Goal: Task Accomplishment & Management: Manage account settings

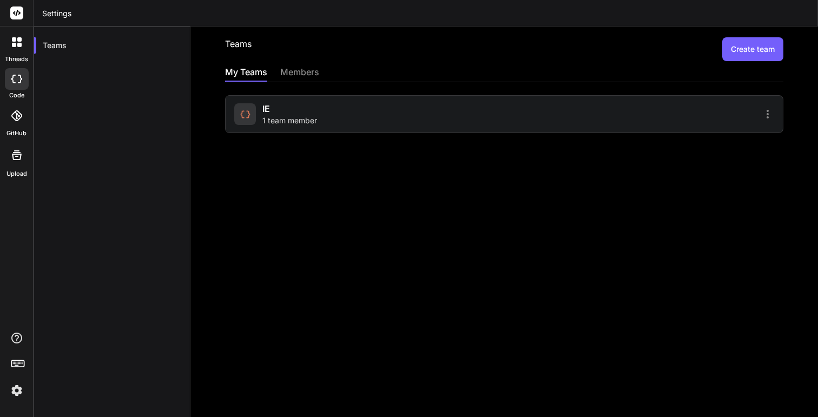
click at [280, 114] on div "IE 1 team member" at bounding box center [289, 114] width 55 height 24
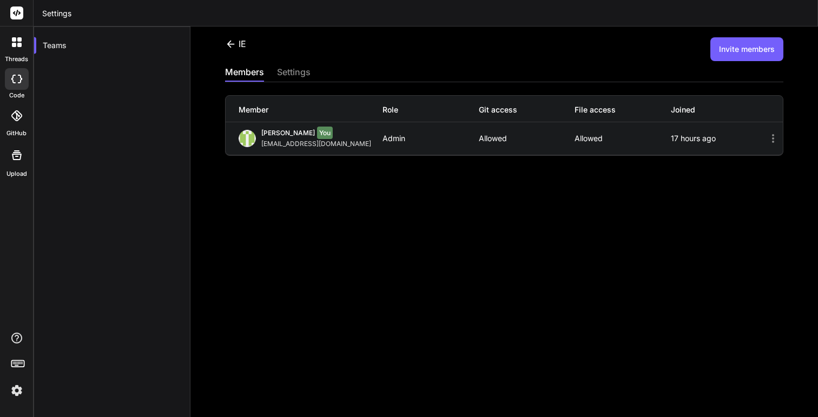
click at [749, 51] on button "Invite members" at bounding box center [746, 49] width 73 height 24
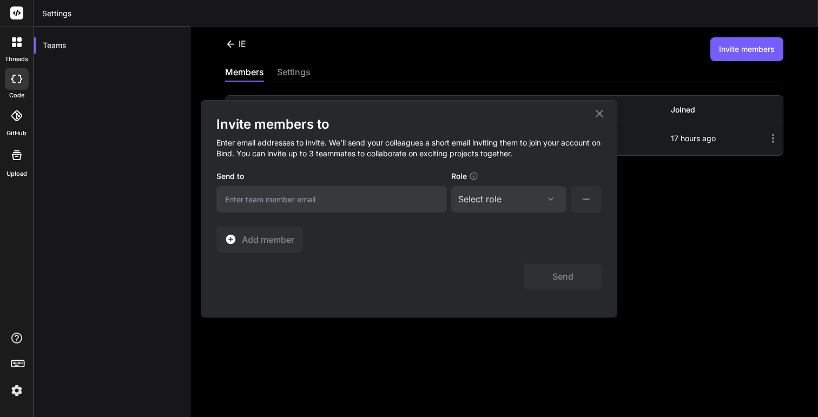
click at [332, 193] on input "email" at bounding box center [331, 199] width 230 height 27
type input "joseluis@imagenevolutiva.mx"
click at [502, 208] on div "Select role Assign Role Admin Collaborator Member" at bounding box center [508, 199] width 115 height 27
click at [517, 202] on div "Select role" at bounding box center [508, 199] width 101 height 13
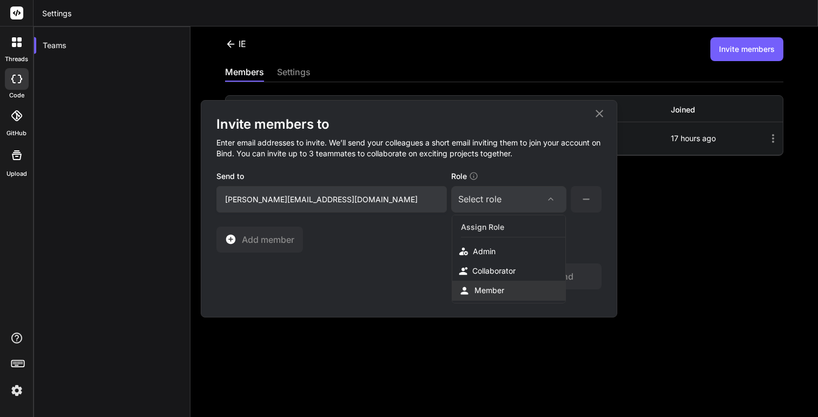
click at [505, 281] on div "Member" at bounding box center [508, 291] width 113 height 20
click at [562, 281] on button "Send" at bounding box center [563, 276] width 78 height 26
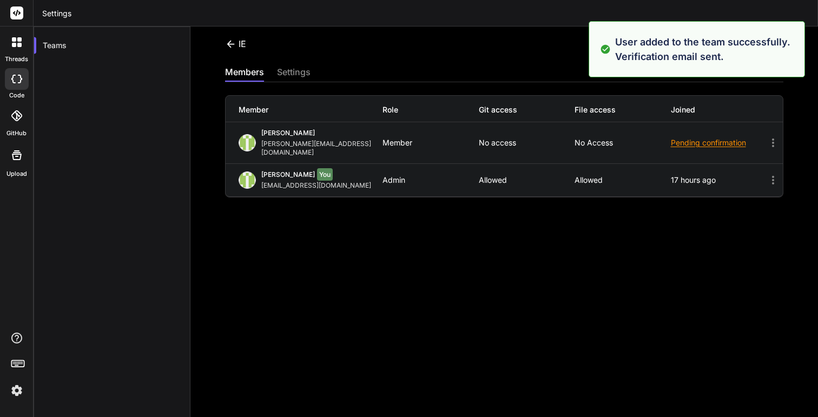
click at [539, 27] on div "IE Invite members members settings Member Role Git access File access Joined Jo…" at bounding box center [504, 222] width 628 height 391
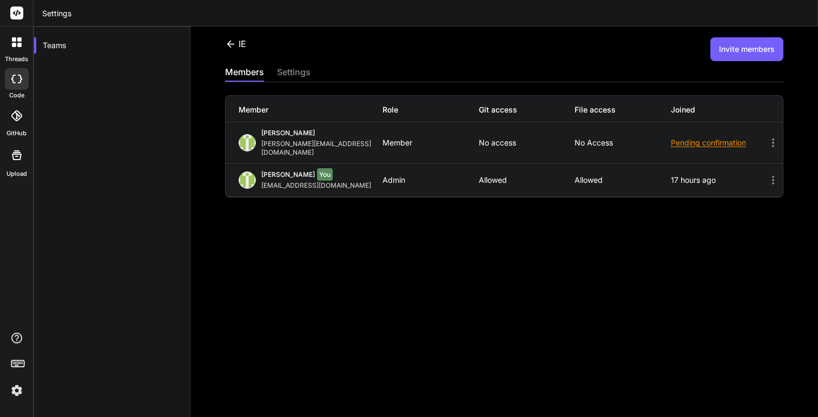
click at [739, 56] on button "Invite members" at bounding box center [746, 49] width 73 height 24
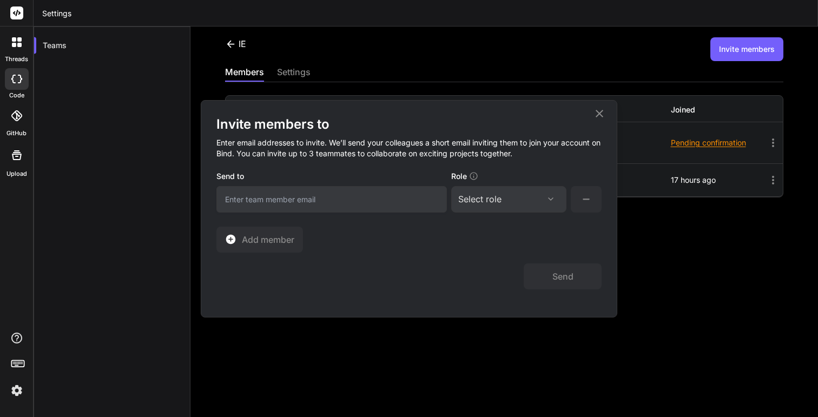
click at [267, 202] on input "email" at bounding box center [331, 199] width 230 height 27
type input "dogmedia@gmail.com"
click at [505, 195] on div "Select role" at bounding box center [508, 199] width 101 height 13
click at [502, 271] on div "Collaborator" at bounding box center [493, 271] width 43 height 11
click at [553, 276] on button "Send" at bounding box center [563, 276] width 78 height 26
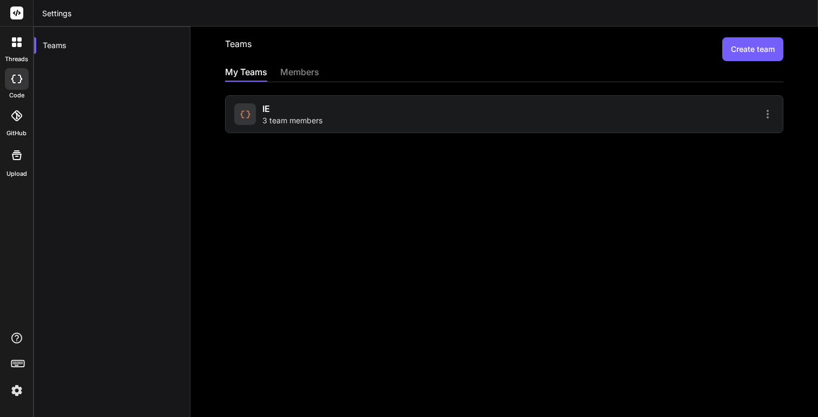
click at [351, 120] on div "IE 3 team members" at bounding box center [367, 114] width 267 height 24
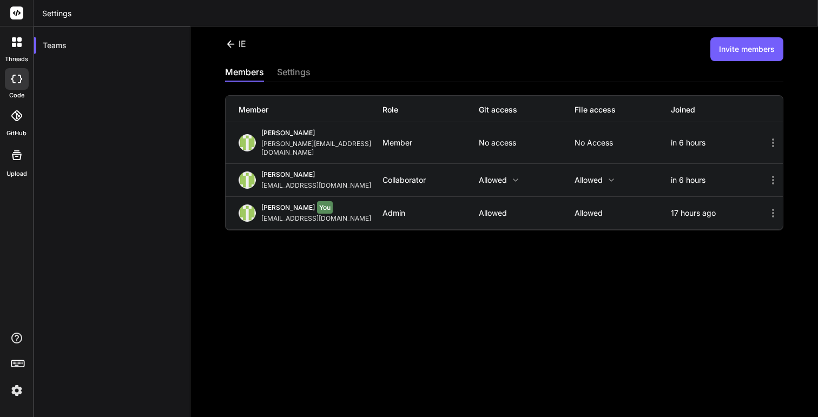
click at [773, 139] on icon at bounding box center [773, 143] width 2 height 9
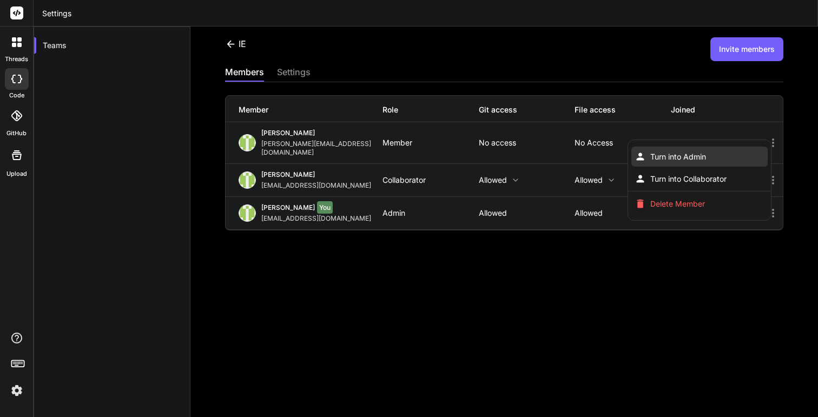
click at [709, 148] on li "Turn into Admin" at bounding box center [699, 157] width 136 height 20
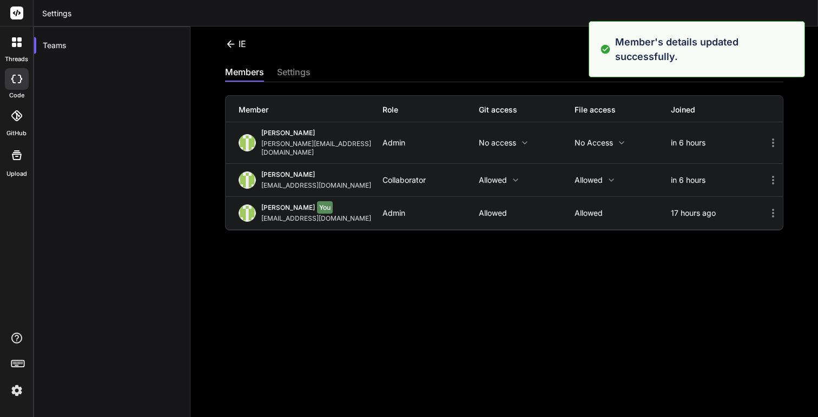
click at [771, 207] on icon at bounding box center [773, 213] width 13 height 13
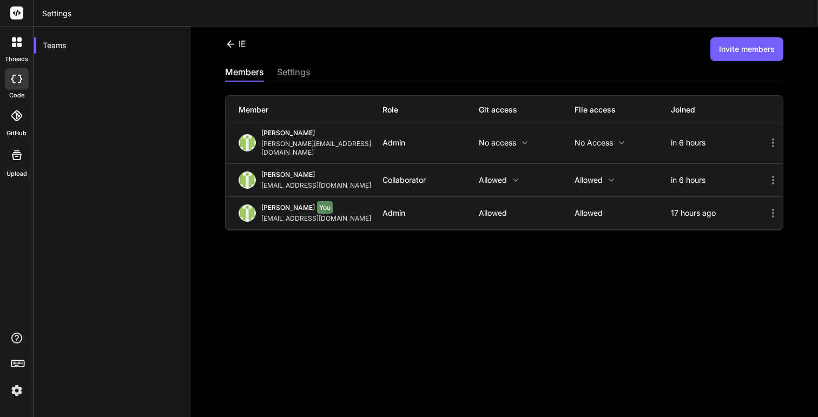
click at [772, 174] on icon at bounding box center [773, 180] width 13 height 13
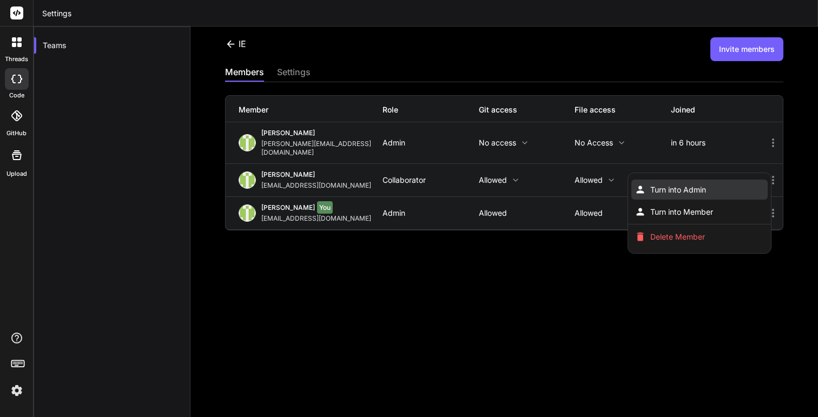
click at [710, 180] on li "Turn into Admin" at bounding box center [699, 190] width 136 height 20
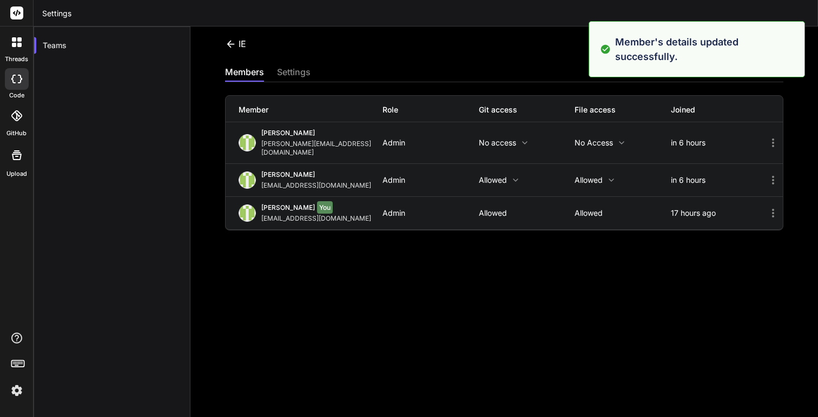
click at [513, 131] on div "[PERSON_NAME] [PERSON_NAME][EMAIL_ADDRESS][DOMAIN_NAME] Admin No access No acce…" at bounding box center [504, 142] width 557 height 41
click at [506, 142] on p "No access" at bounding box center [527, 143] width 96 height 9
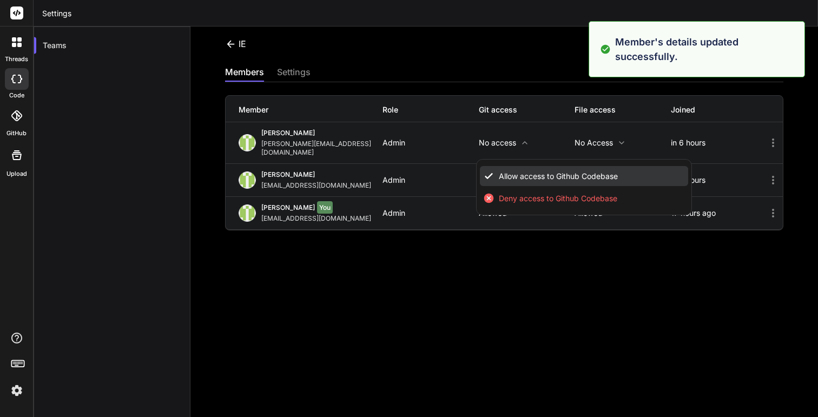
click at [515, 171] on span "Allow access to Github Codebase" at bounding box center [558, 176] width 119 height 11
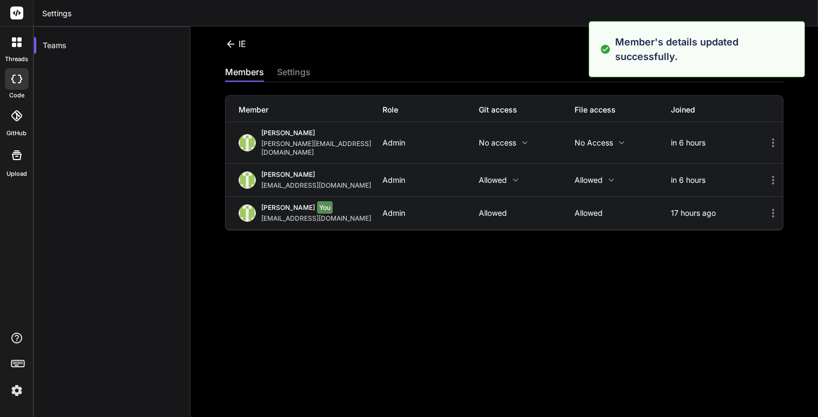
click at [498, 176] on p "Allowed" at bounding box center [527, 180] width 96 height 9
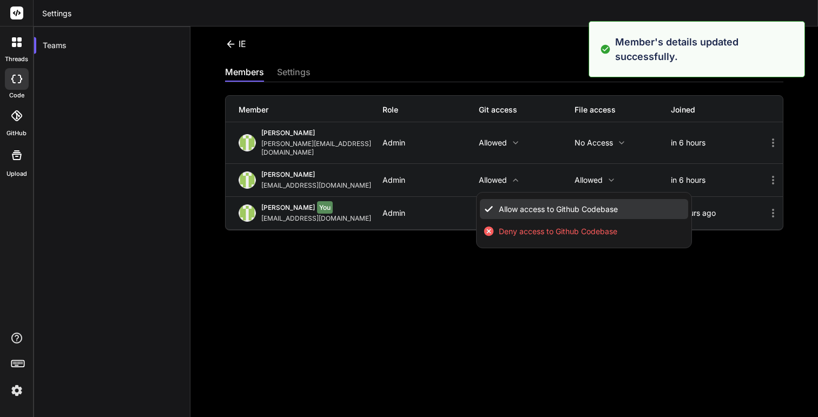
click at [507, 204] on span "Allow access to Github Codebase" at bounding box center [558, 209] width 119 height 11
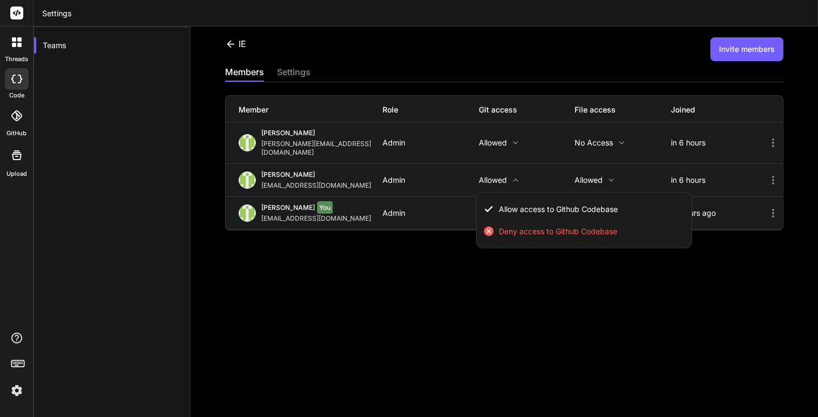
click at [614, 140] on div at bounding box center [409, 208] width 818 height 417
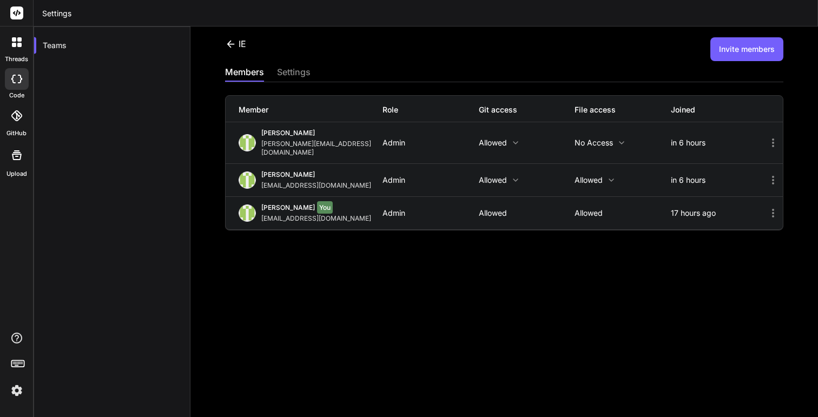
click at [614, 140] on p "No access" at bounding box center [623, 143] width 96 height 9
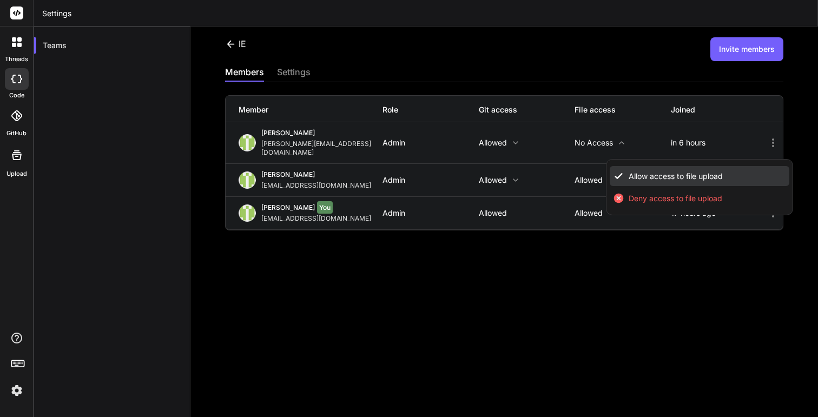
click at [622, 170] on icon at bounding box center [618, 175] width 11 height 11
click at [595, 293] on div at bounding box center [409, 208] width 818 height 417
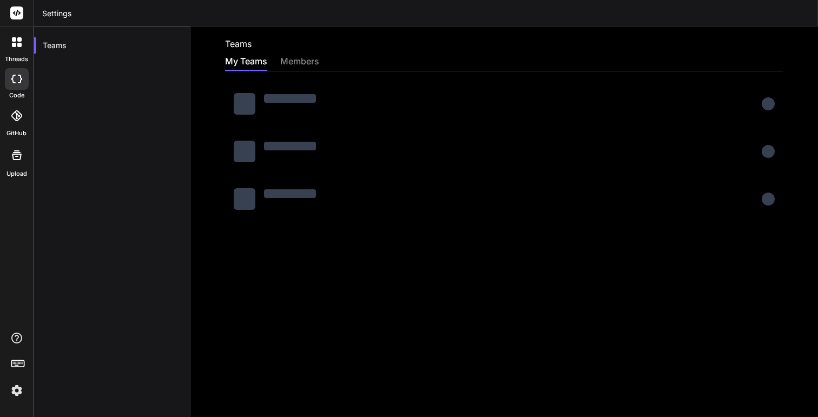
click at [16, 388] on img at bounding box center [17, 390] width 18 height 18
